Goal: Find contact information: Obtain details needed to contact an individual or organization

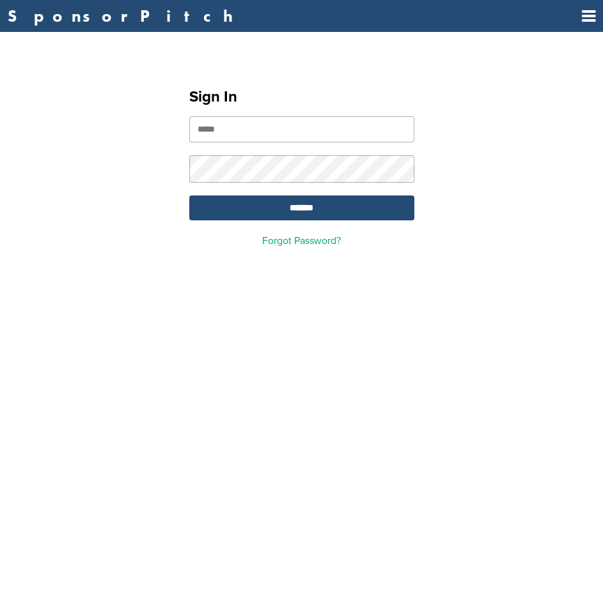
drag, startPoint x: 0, startPoint y: 0, endPoint x: 224, endPoint y: 125, distance: 256.9
click at [224, 125] on input "email" at bounding box center [301, 129] width 225 height 26
click at [245, 129] on input "email" at bounding box center [301, 129] width 225 height 26
type input "**********"
click at [273, 199] on input "*******" at bounding box center [301, 208] width 225 height 25
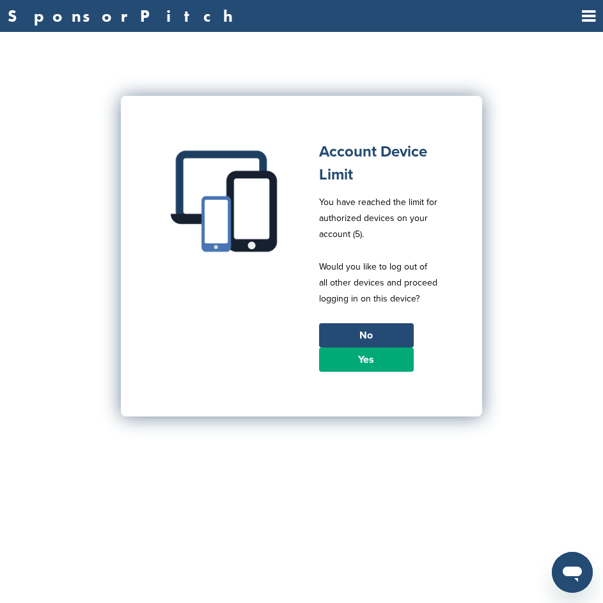
click at [369, 354] on link "Yes" at bounding box center [366, 360] width 95 height 24
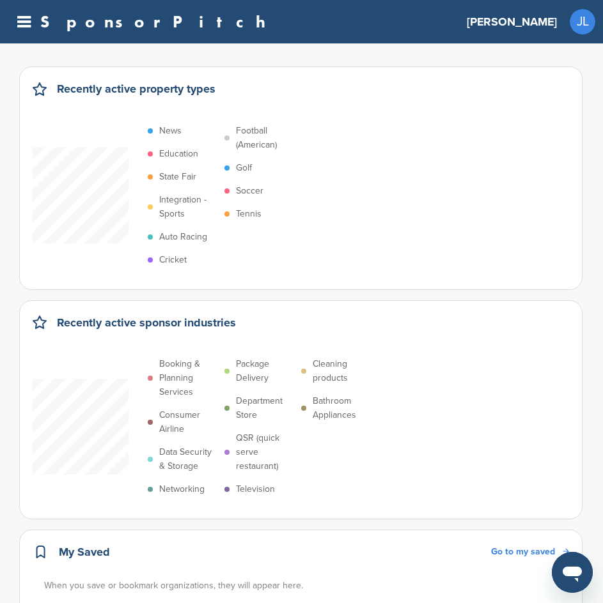
click at [22, 24] on icon at bounding box center [23, 22] width 13 height 16
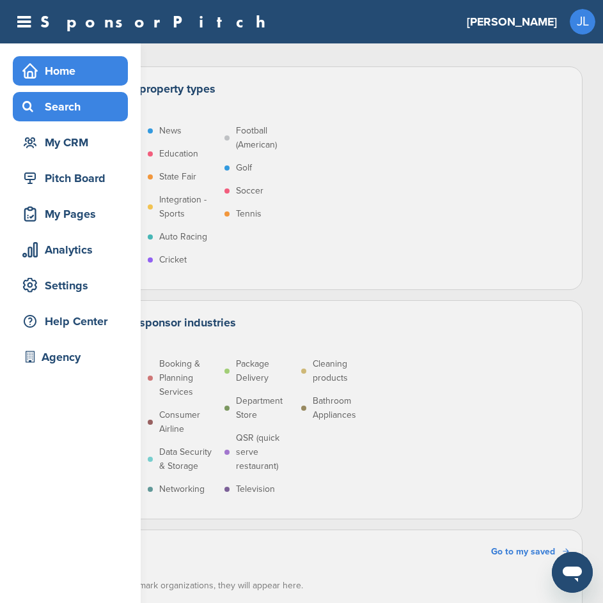
click at [59, 107] on div "Search" at bounding box center [73, 106] width 109 height 23
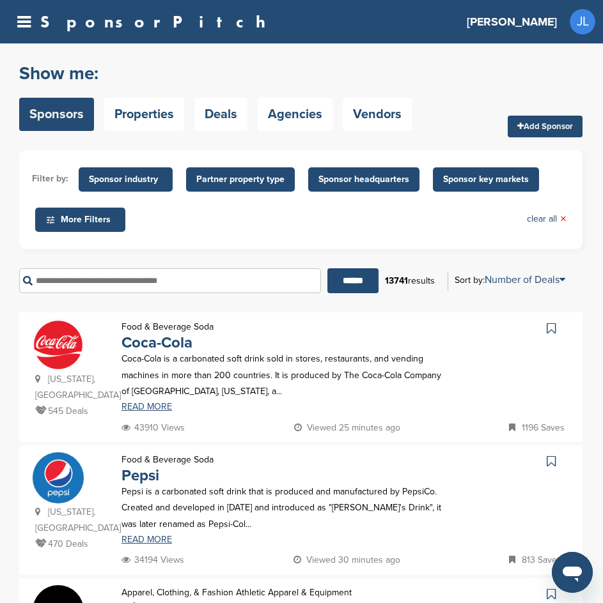
click at [111, 275] on input "text" at bounding box center [170, 280] width 302 height 25
click at [108, 281] on input "text" at bounding box center [170, 280] width 302 height 25
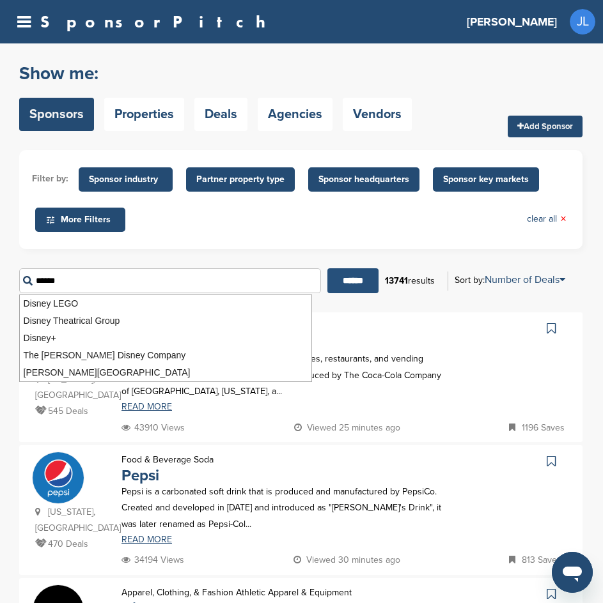
click at [340, 281] on input "******" at bounding box center [352, 280] width 51 height 25
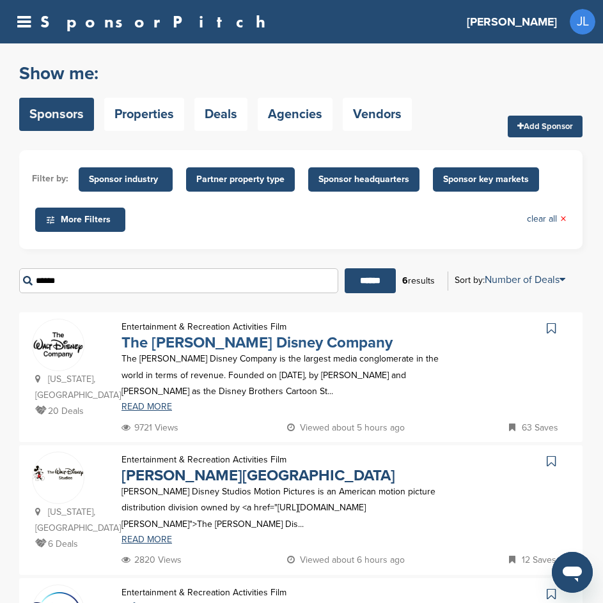
scroll to position [64, 0]
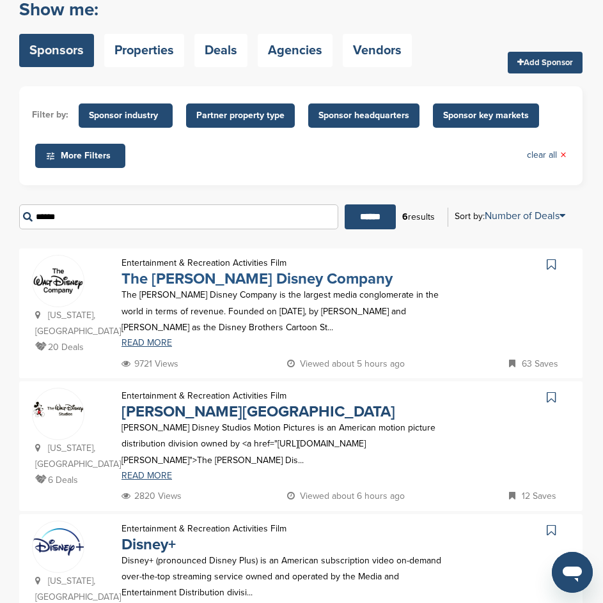
click at [222, 279] on link "The Walt Disney Company" at bounding box center [256, 279] width 271 height 19
click at [101, 210] on input "******" at bounding box center [178, 217] width 319 height 25
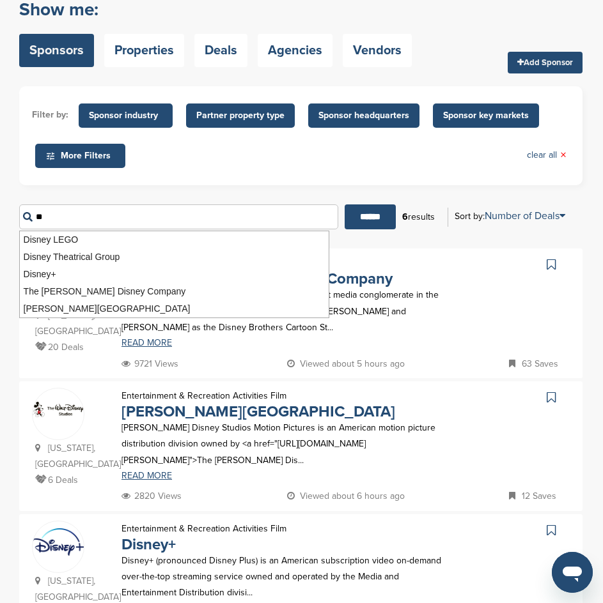
type input "*"
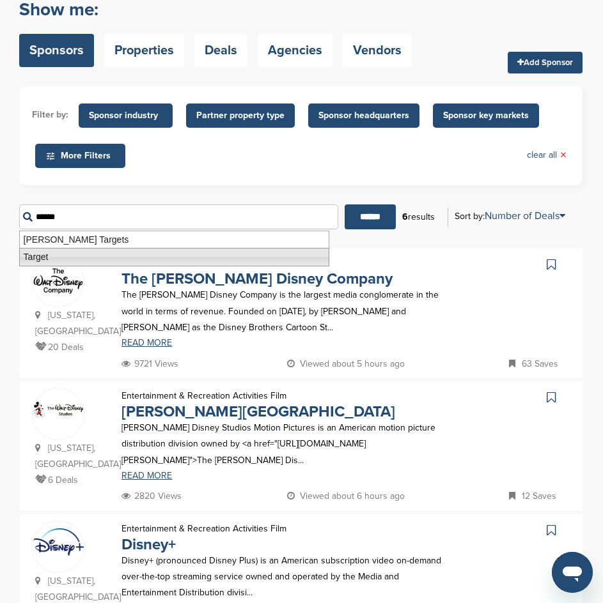
click at [235, 259] on li "Target" at bounding box center [174, 257] width 310 height 19
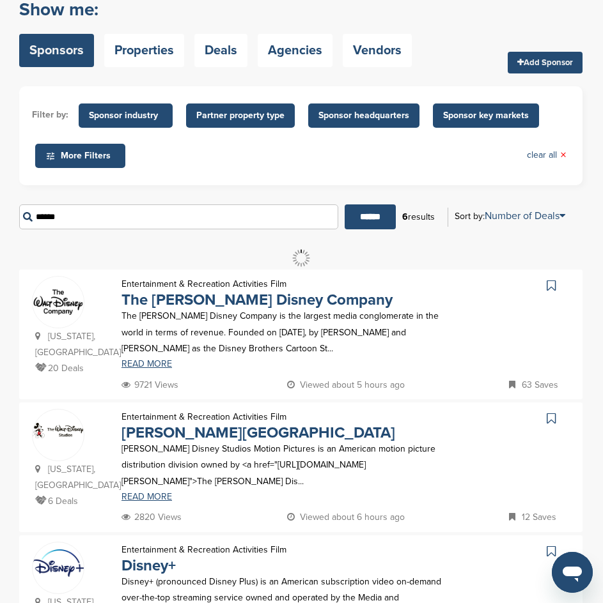
scroll to position [0, 0]
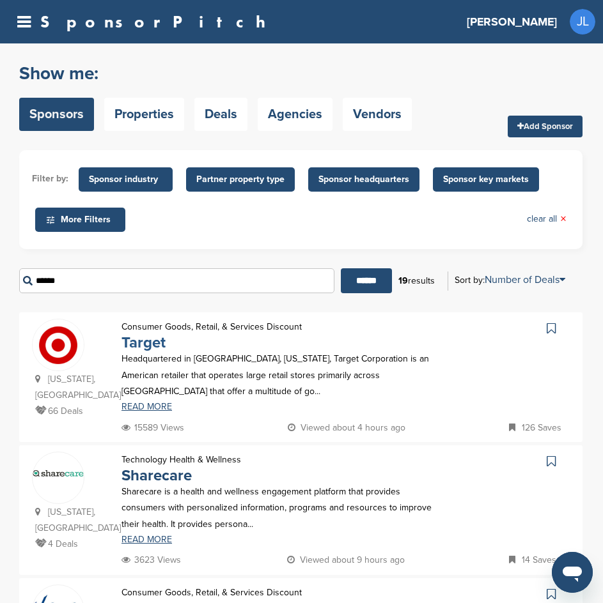
type input "******"
click at [137, 345] on link "Target" at bounding box center [143, 343] width 44 height 19
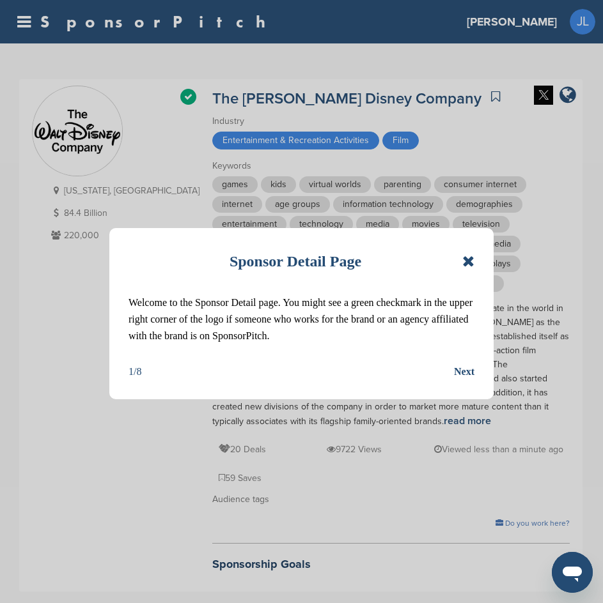
click at [470, 260] on icon at bounding box center [468, 261] width 12 height 15
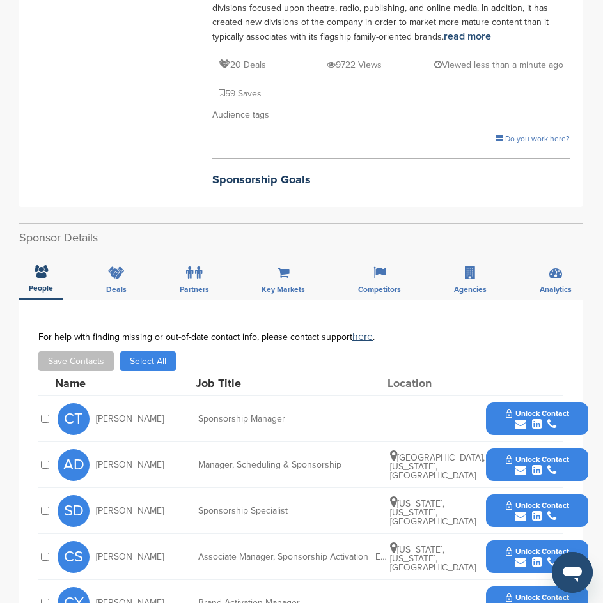
scroll to position [511, 0]
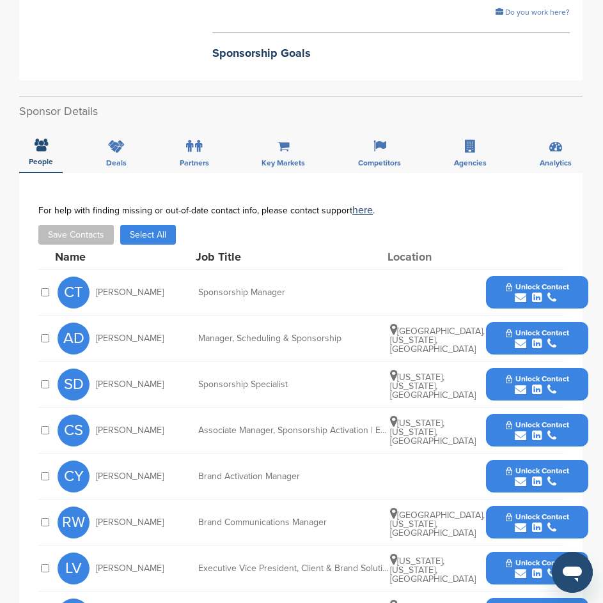
click at [494, 274] on button "Unlock Contact" at bounding box center [537, 293] width 94 height 38
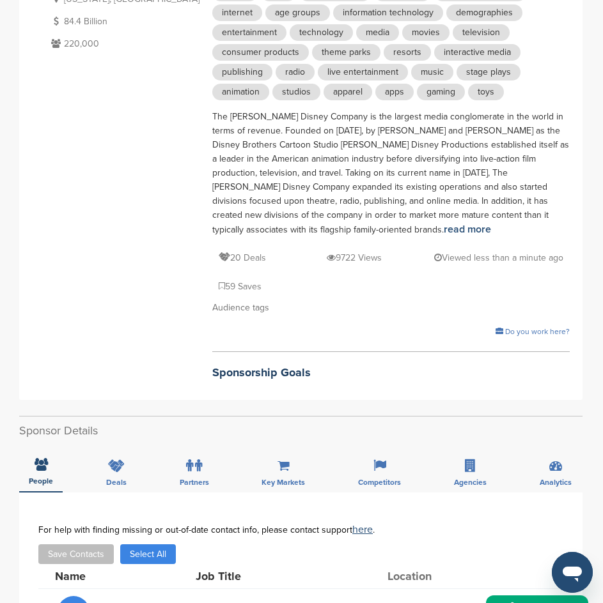
scroll to position [128, 0]
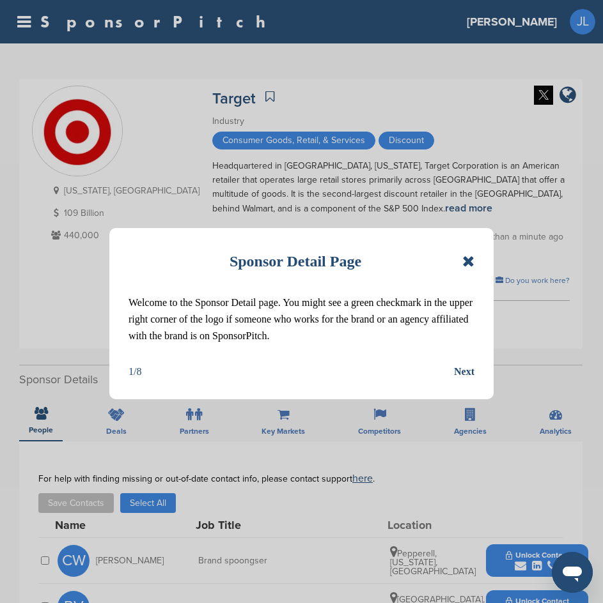
click at [465, 258] on icon at bounding box center [468, 261] width 12 height 15
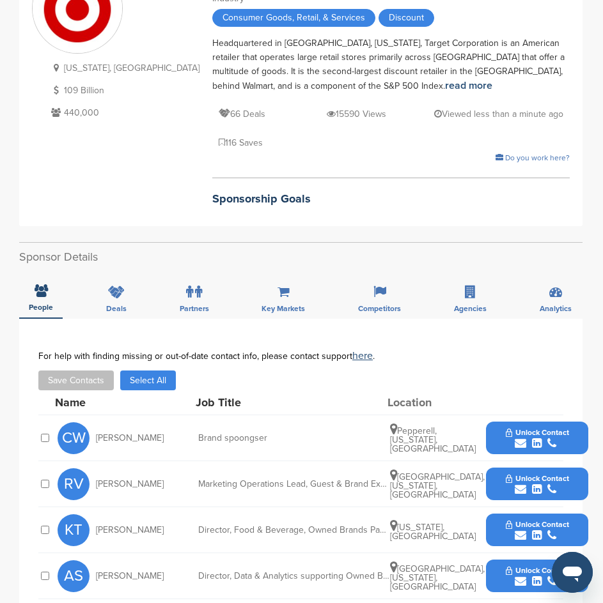
scroll to position [128, 0]
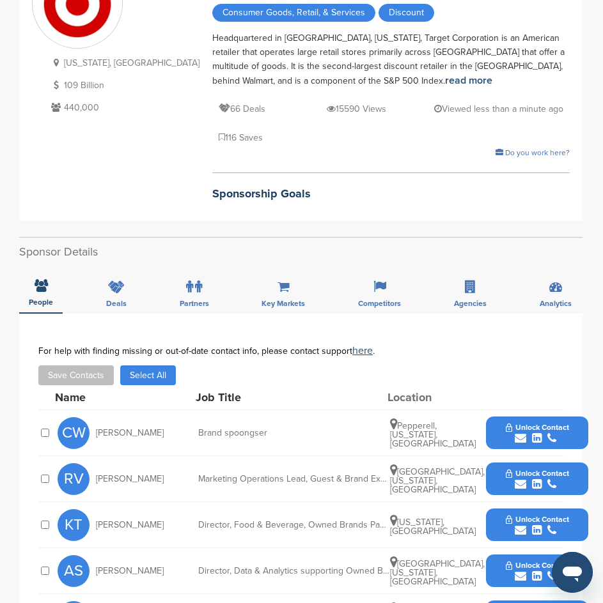
click at [493, 414] on button "Unlock Contact" at bounding box center [537, 433] width 94 height 38
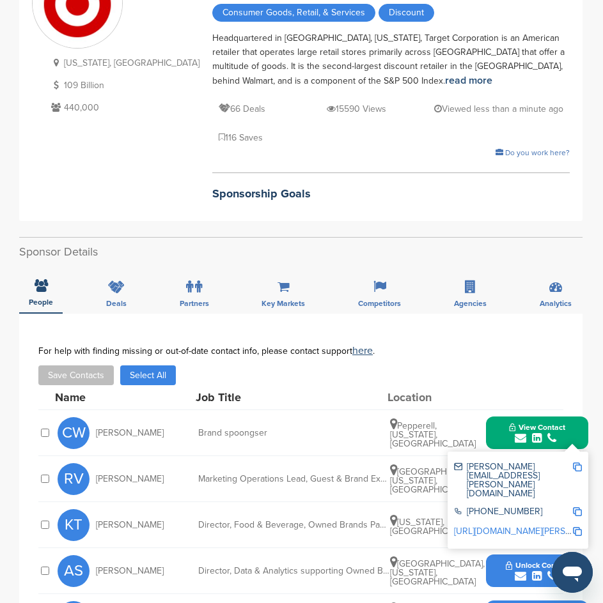
drag, startPoint x: 500, startPoint y: 395, endPoint x: 493, endPoint y: 390, distance: 8.3
click at [500, 414] on button "View Contact" at bounding box center [536, 433] width 87 height 38
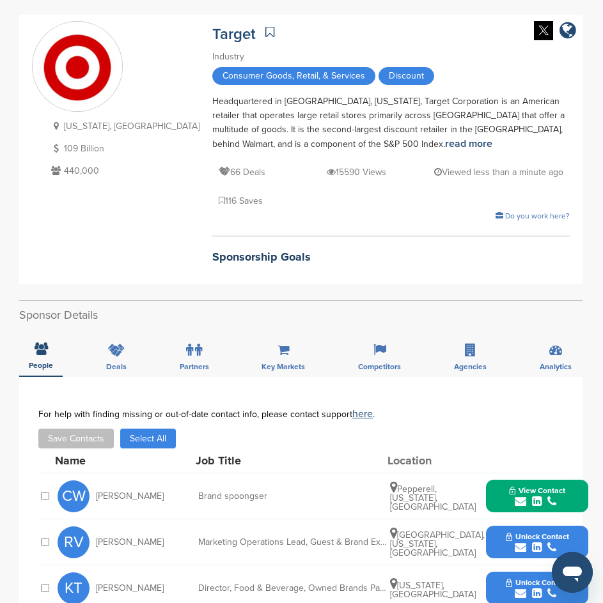
scroll to position [0, 0]
